Goal: Find specific page/section: Find specific page/section

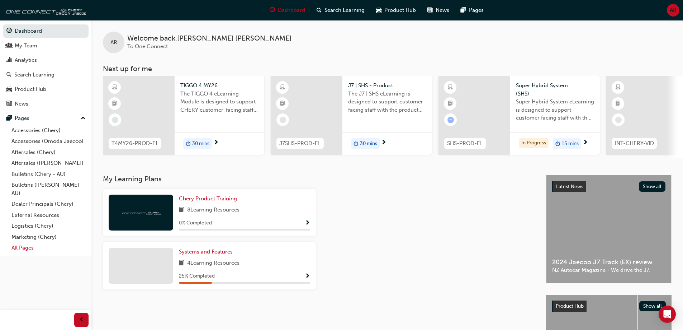
click at [39, 245] on link "All Pages" at bounding box center [49, 247] width 80 height 11
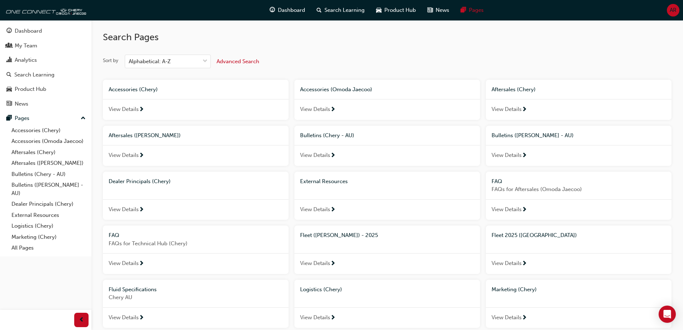
click at [571, 244] on div "Fleet 2025 ([GEOGRAPHIC_DATA])" at bounding box center [579, 235] width 186 height 20
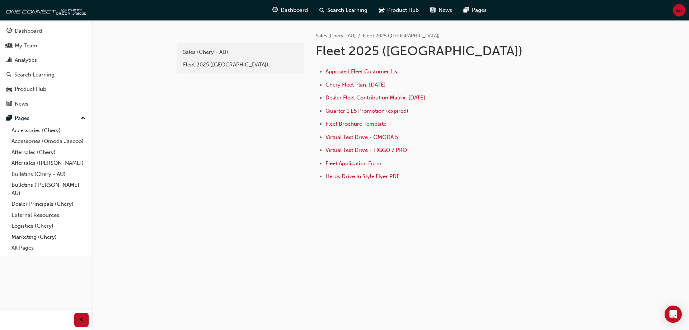
click at [366, 71] on span "Approved Fleet Customer List" at bounding box center [362, 71] width 74 height 6
